Goal: Task Accomplishment & Management: Manage account settings

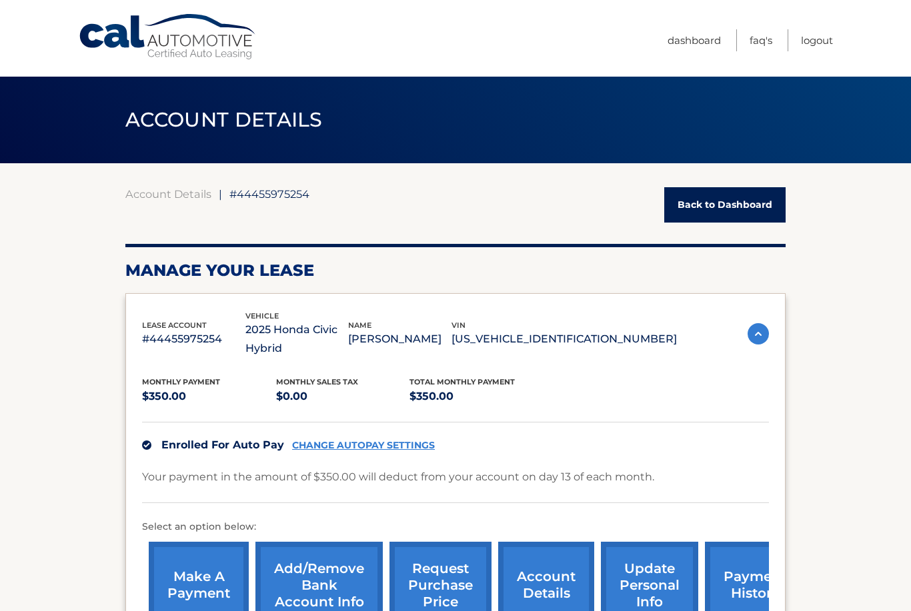
click at [717, 37] on link "Dashboard" at bounding box center [693, 40] width 53 height 22
click at [705, 39] on link "Dashboard" at bounding box center [693, 40] width 53 height 22
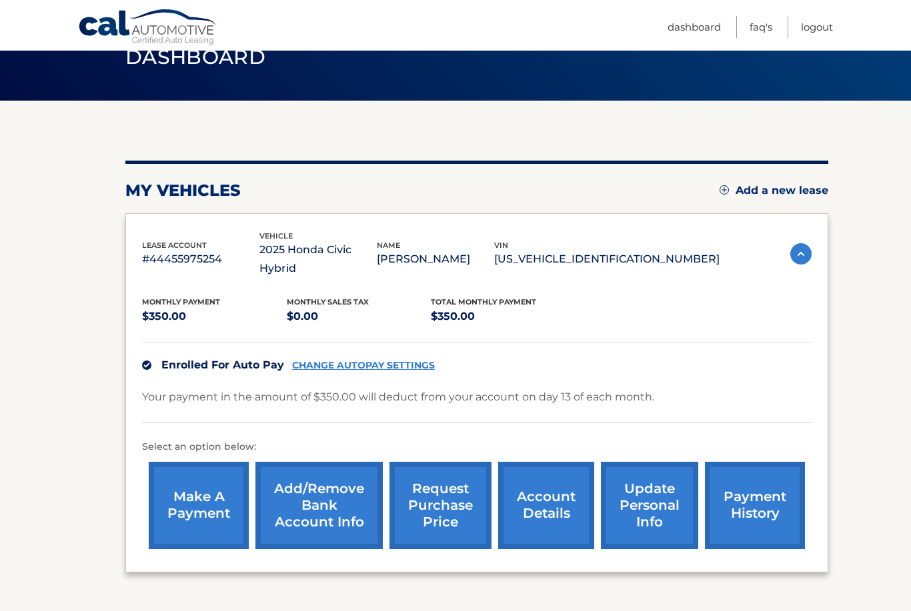
scroll to position [101, 0]
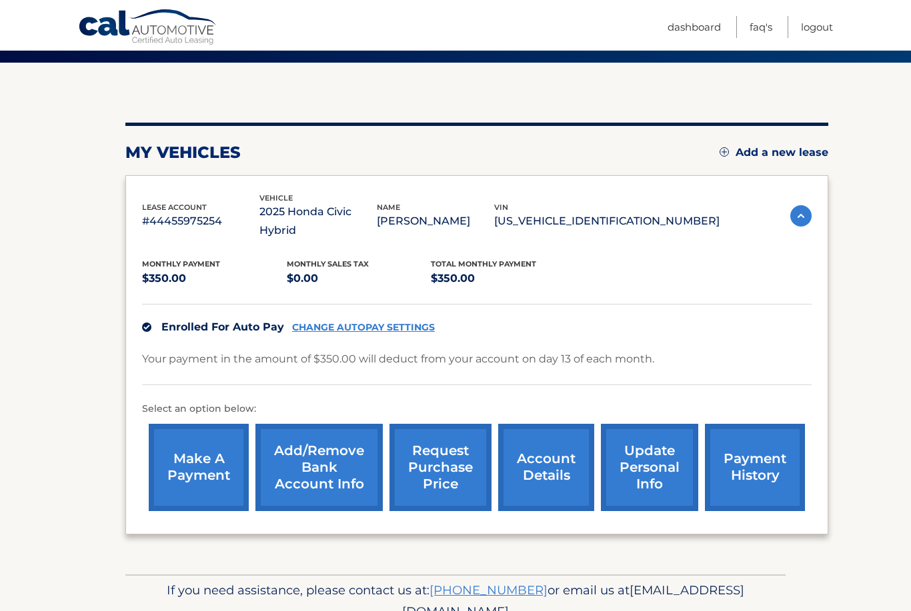
click at [258, 321] on span "Enrolled For Auto Pay" at bounding box center [222, 327] width 123 height 13
click at [348, 322] on link "CHANGE AUTOPAY SETTINGS" at bounding box center [363, 327] width 143 height 11
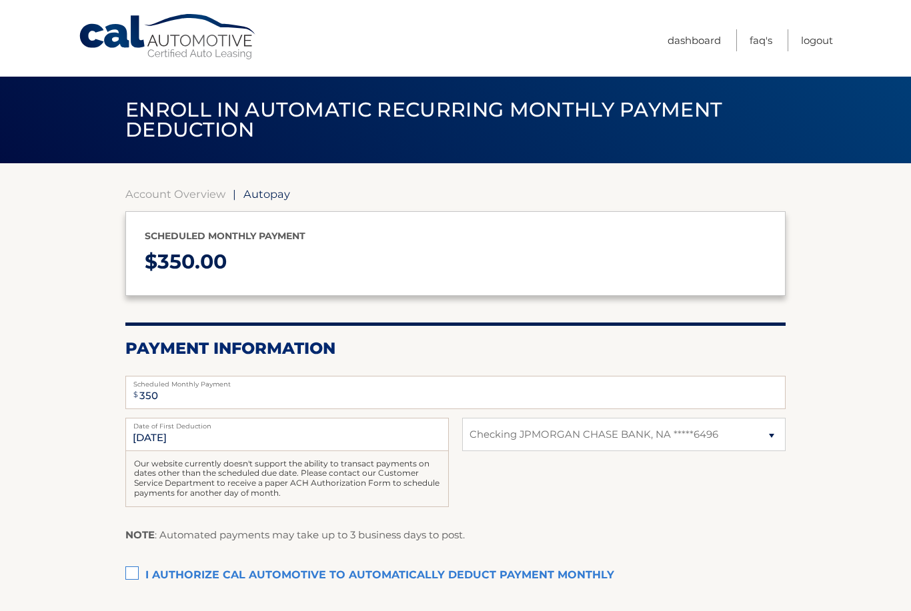
select select "MjJmNDU4MjEtOTVmZC00MDViLTg0MDktOTZiZjFjNWNhMzYy"
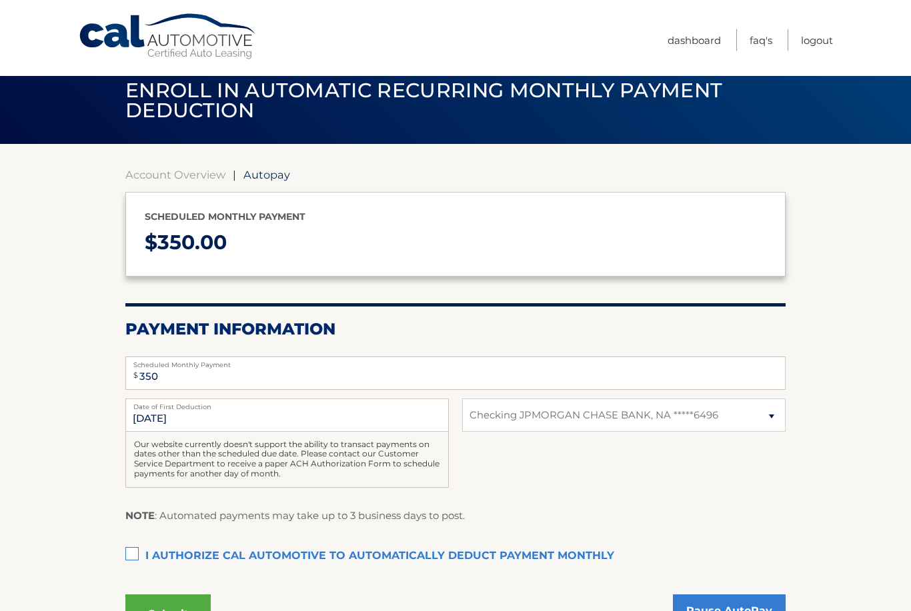
scroll to position [19, 0]
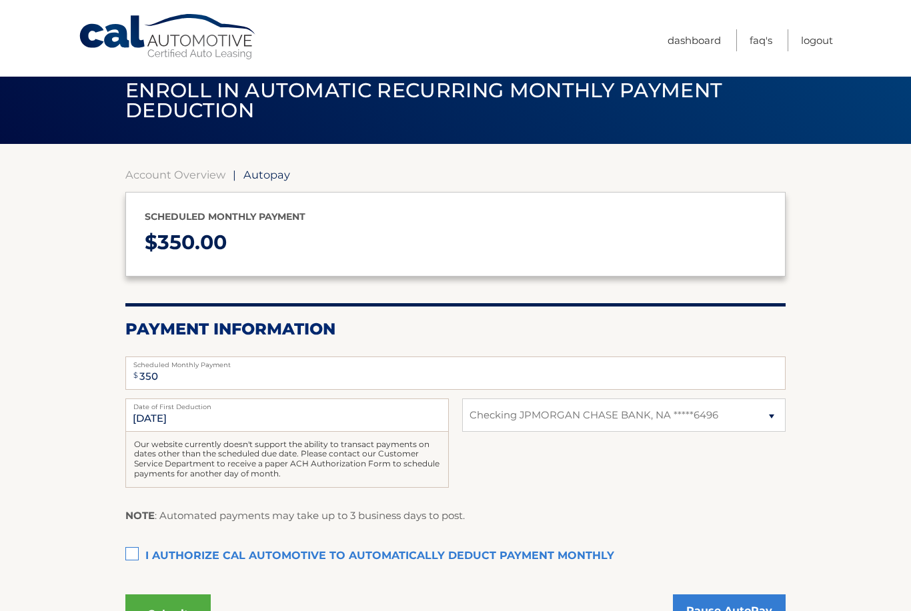
click at [445, 551] on label "I authorize cal automotive to automatically deduct payment monthly This checkbo…" at bounding box center [455, 556] width 660 height 27
click at [0, 0] on input "I authorize cal automotive to automatically deduct payment monthly This checkbo…" at bounding box center [0, 0] width 0 height 0
click at [167, 611] on button "Submit" at bounding box center [167, 615] width 85 height 40
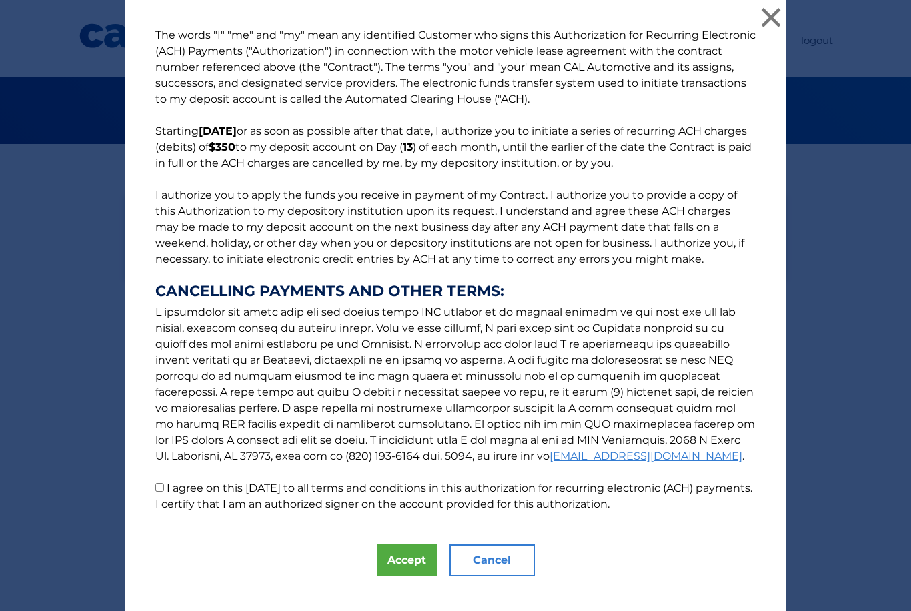
click at [269, 503] on label "I agree on this [DATE] to all terms and conditions in this authorization for re…" at bounding box center [453, 496] width 597 height 29
click at [164, 492] on input "I agree on this [DATE] to all terms and conditions in this authorization for re…" at bounding box center [159, 487] width 9 height 9
checkbox input "true"
click at [405, 575] on button "Accept" at bounding box center [407, 561] width 60 height 32
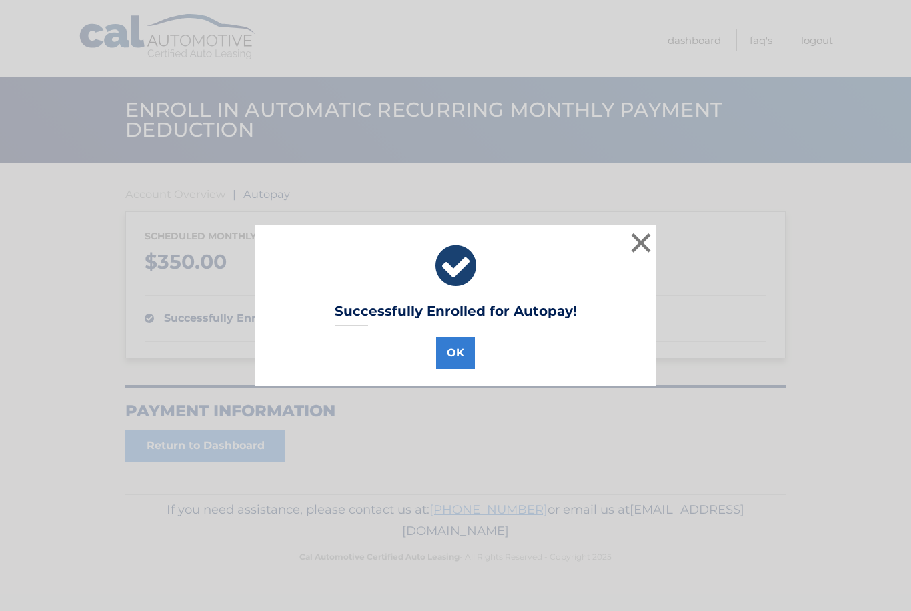
click at [461, 337] on button "OK" at bounding box center [455, 353] width 39 height 32
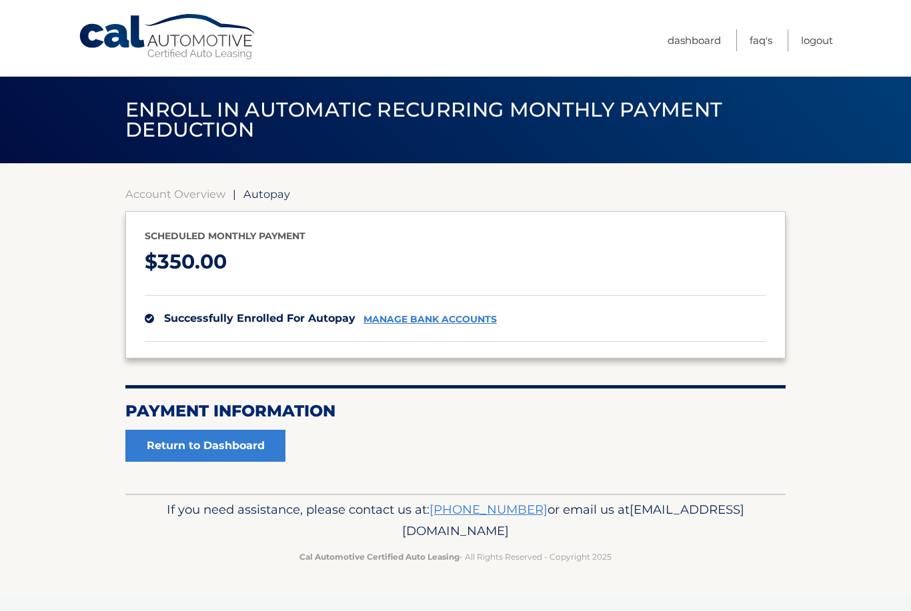
click at [283, 441] on link "Return to Dashboard" at bounding box center [205, 446] width 160 height 32
click at [272, 443] on link "Return to Dashboard" at bounding box center [205, 446] width 160 height 32
